Goal: Transaction & Acquisition: Obtain resource

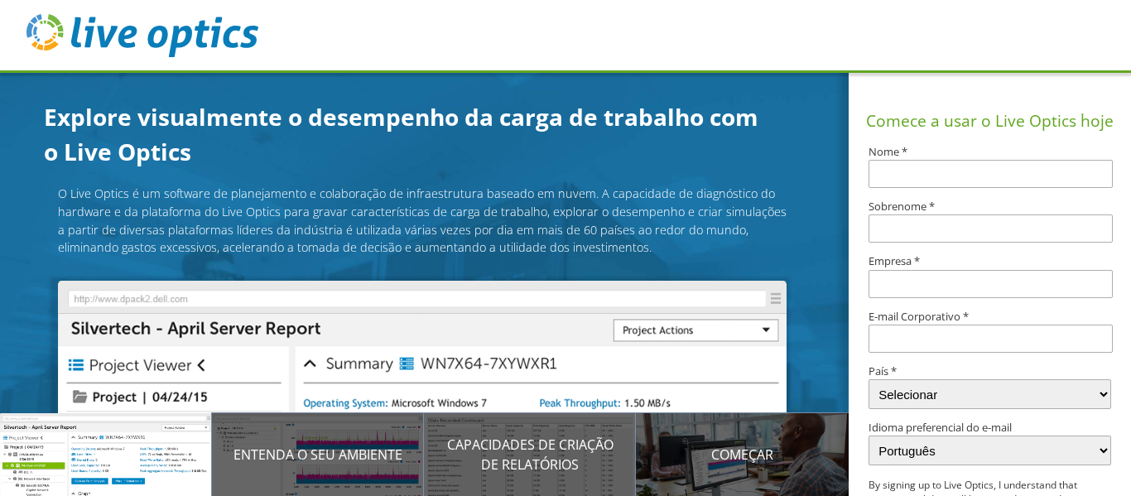
click at [965, 174] on input "text" at bounding box center [990, 174] width 244 height 28
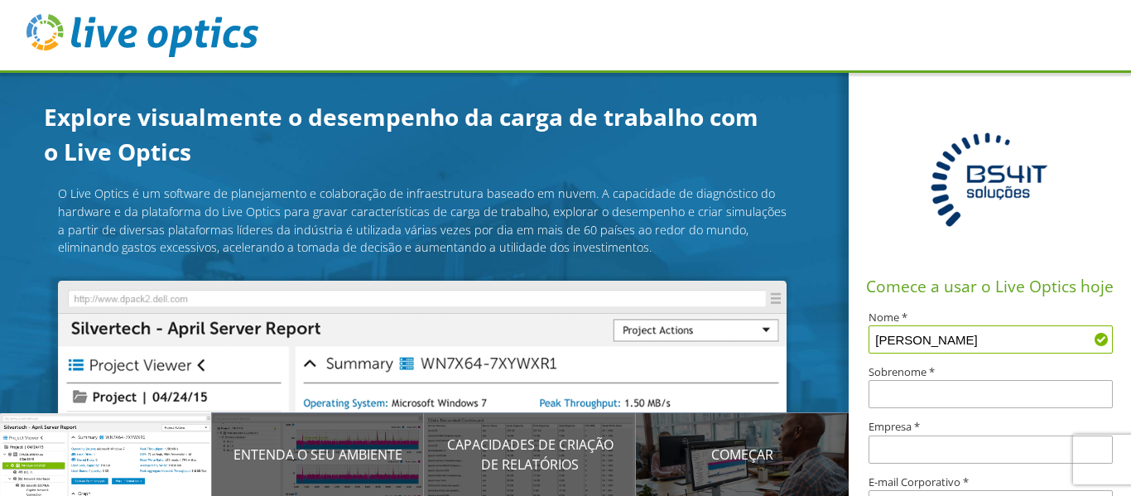
type input "[PERSON_NAME]"
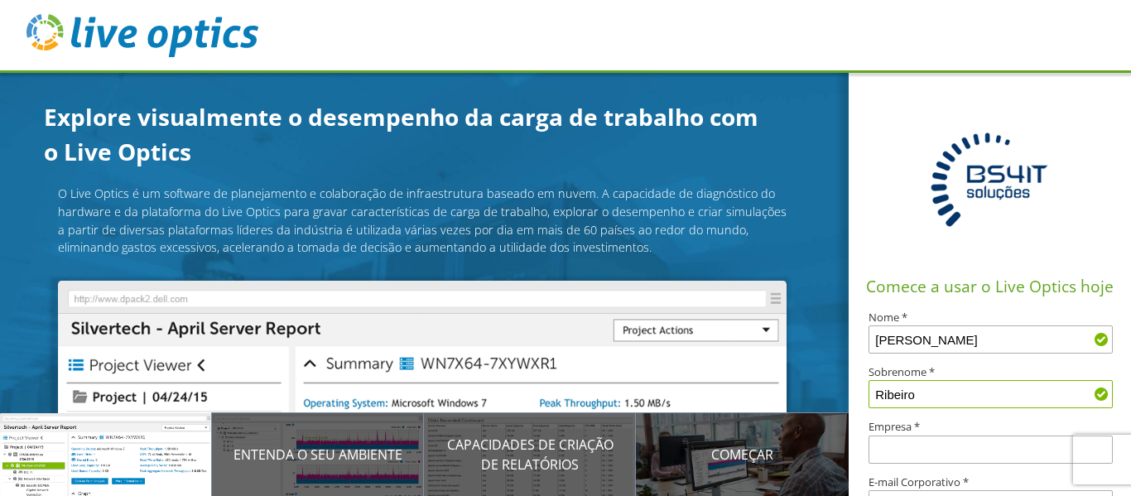
type input "Ribeiro"
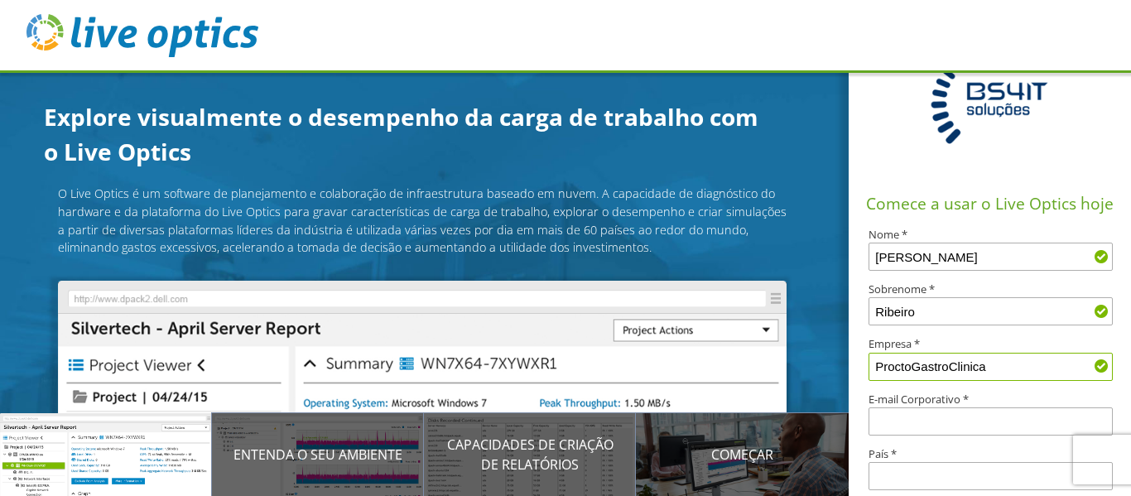
scroll to position [248, 0]
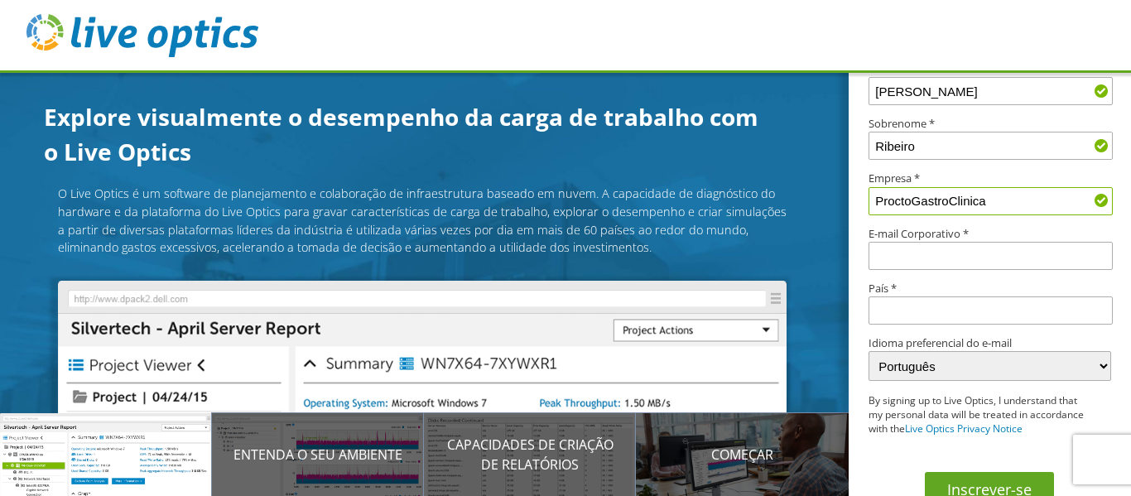
click at [910, 200] on input "ProctoGastroClinica" at bounding box center [990, 201] width 244 height 28
click at [950, 199] on input "Procto GastroClinica" at bounding box center [990, 201] width 244 height 28
click at [965, 200] on input "Procto [MEDICAL_DATA] Clinica" at bounding box center [990, 201] width 244 height 28
click at [969, 200] on input "Procto [MEDICAL_DATA] Clinica" at bounding box center [990, 201] width 244 height 28
type input "Procto [MEDICAL_DATA] Clínica"
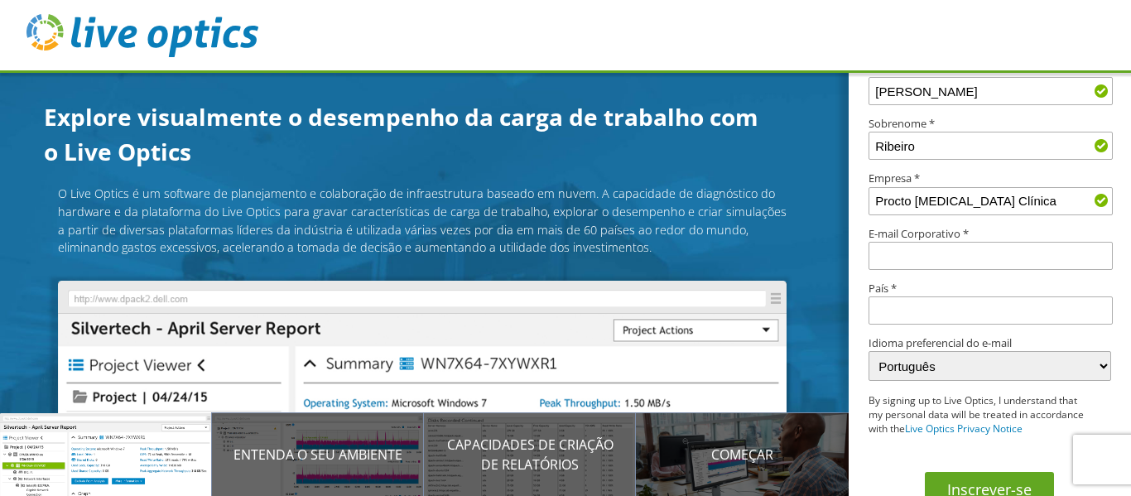
click at [934, 246] on input "text" at bounding box center [990, 256] width 244 height 28
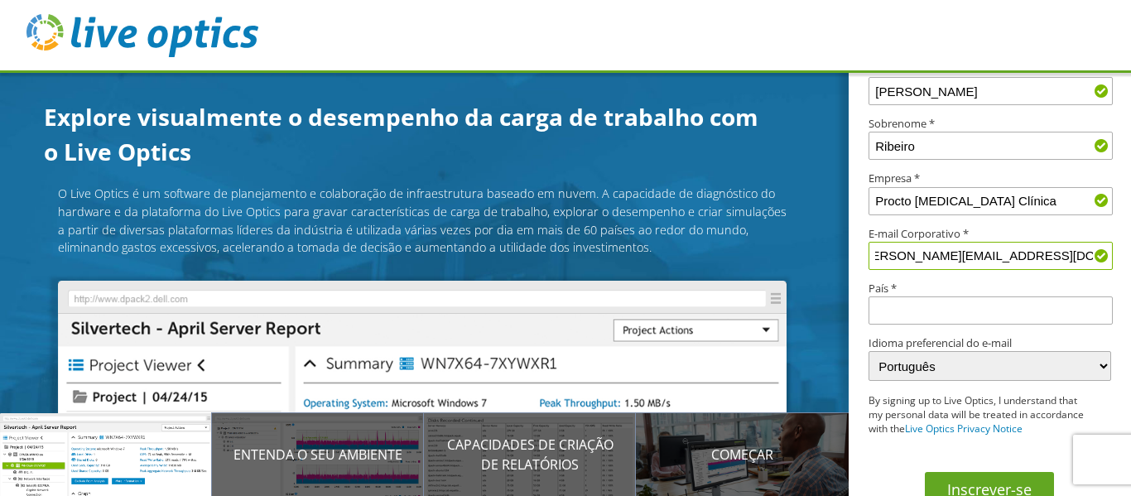
scroll to position [0, 20]
type input "[PERSON_NAME][EMAIL_ADDRESS][DOMAIN_NAME]"
click at [897, 306] on input "text" at bounding box center [990, 310] width 244 height 28
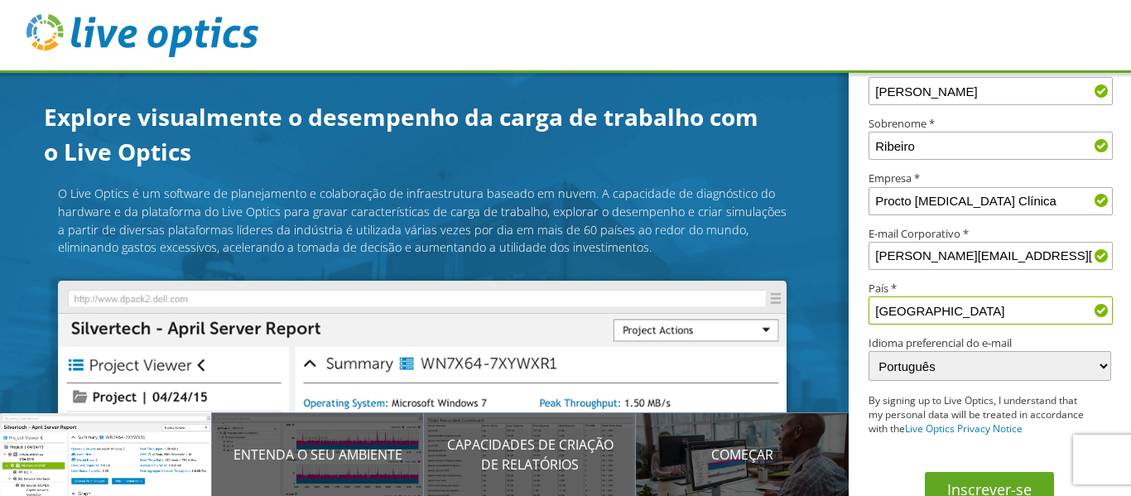
type input "[GEOGRAPHIC_DATA]"
click at [935, 398] on p "By signing up to Live Optics, I understand that my personal data will be treate…" at bounding box center [977, 414] width 219 height 41
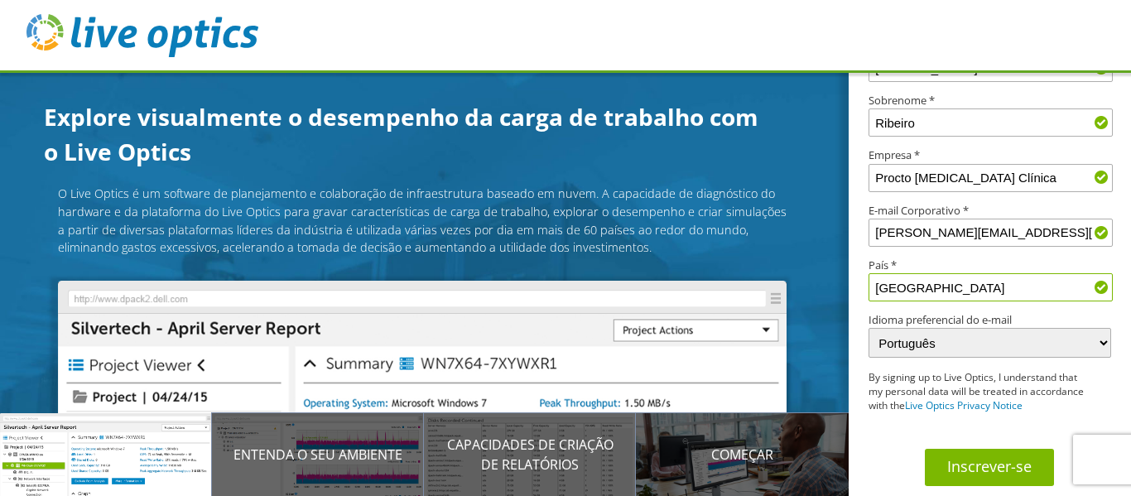
click at [959, 473] on button "Inscrever-se" at bounding box center [989, 467] width 129 height 37
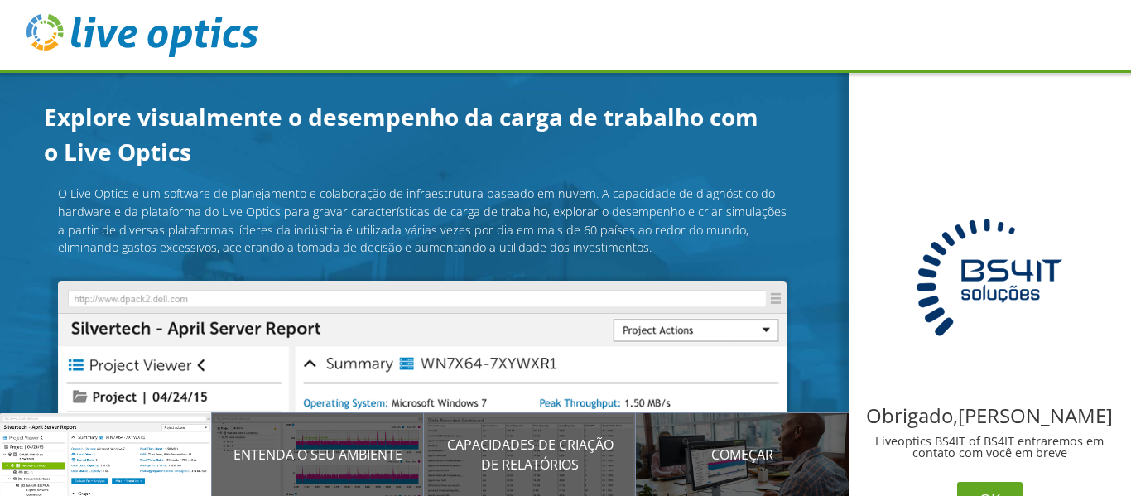
scroll to position [23, 0]
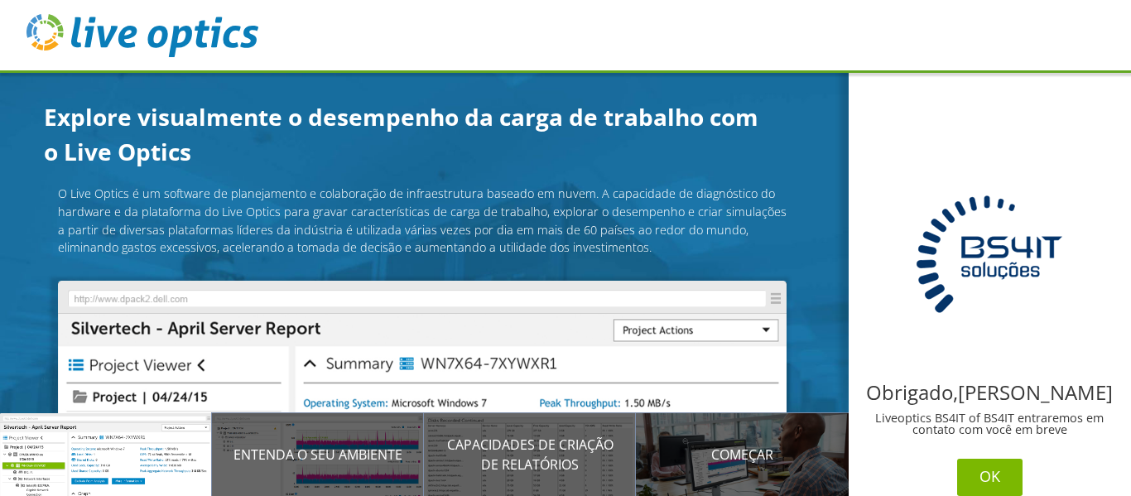
click at [977, 469] on button "OK" at bounding box center [989, 477] width 65 height 37
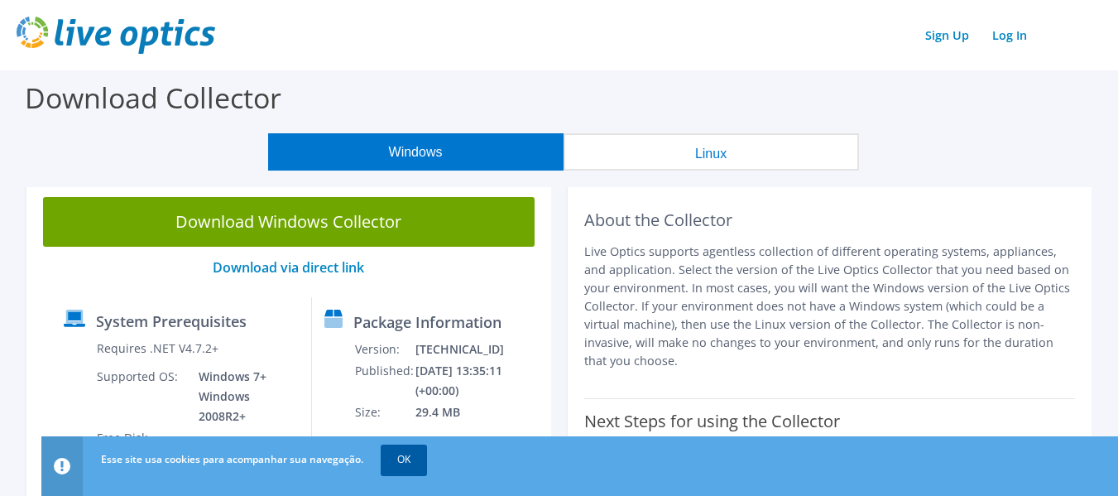
click at [406, 462] on link "OK" at bounding box center [404, 460] width 46 height 30
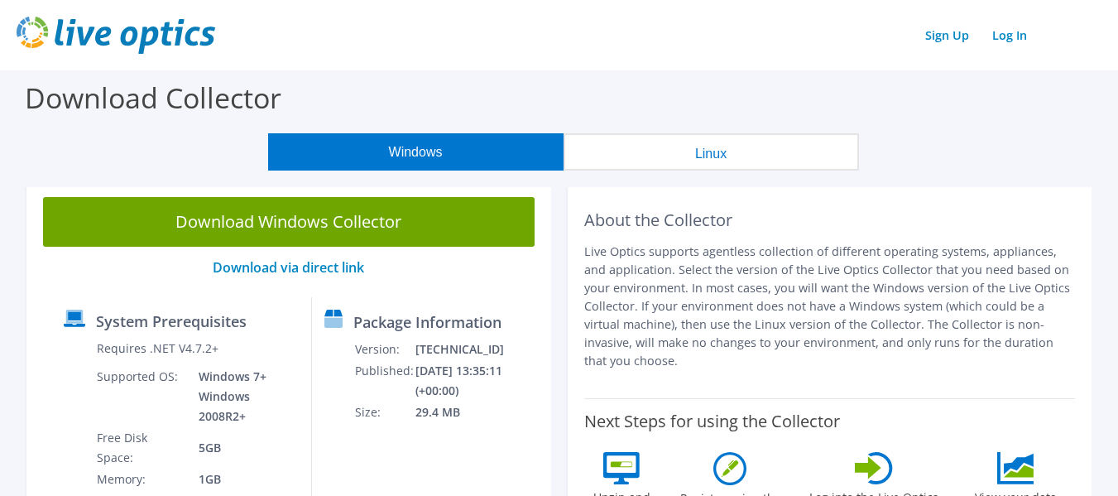
scroll to position [83, 0]
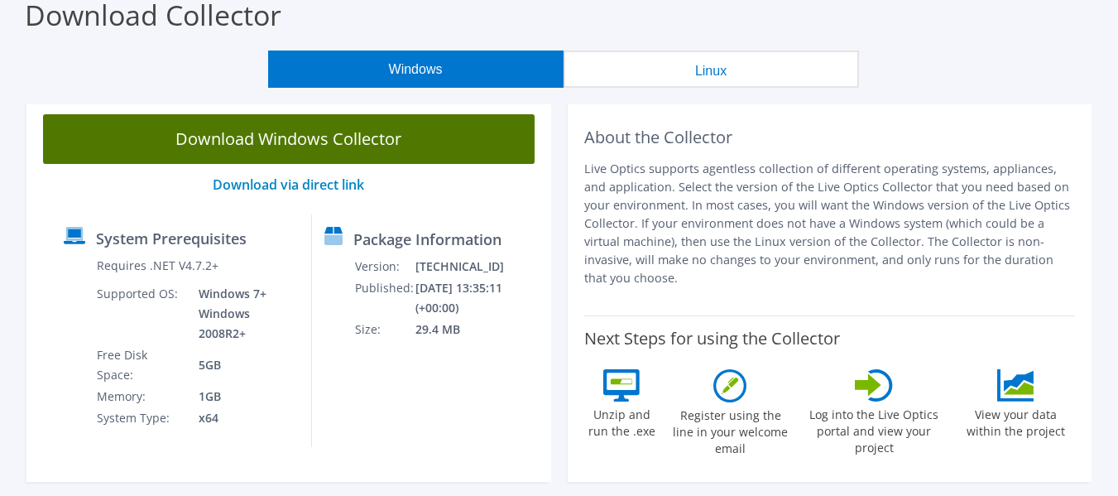
click at [300, 157] on link "Download Windows Collector" at bounding box center [289, 139] width 492 height 50
